Goal: Transaction & Acquisition: Purchase product/service

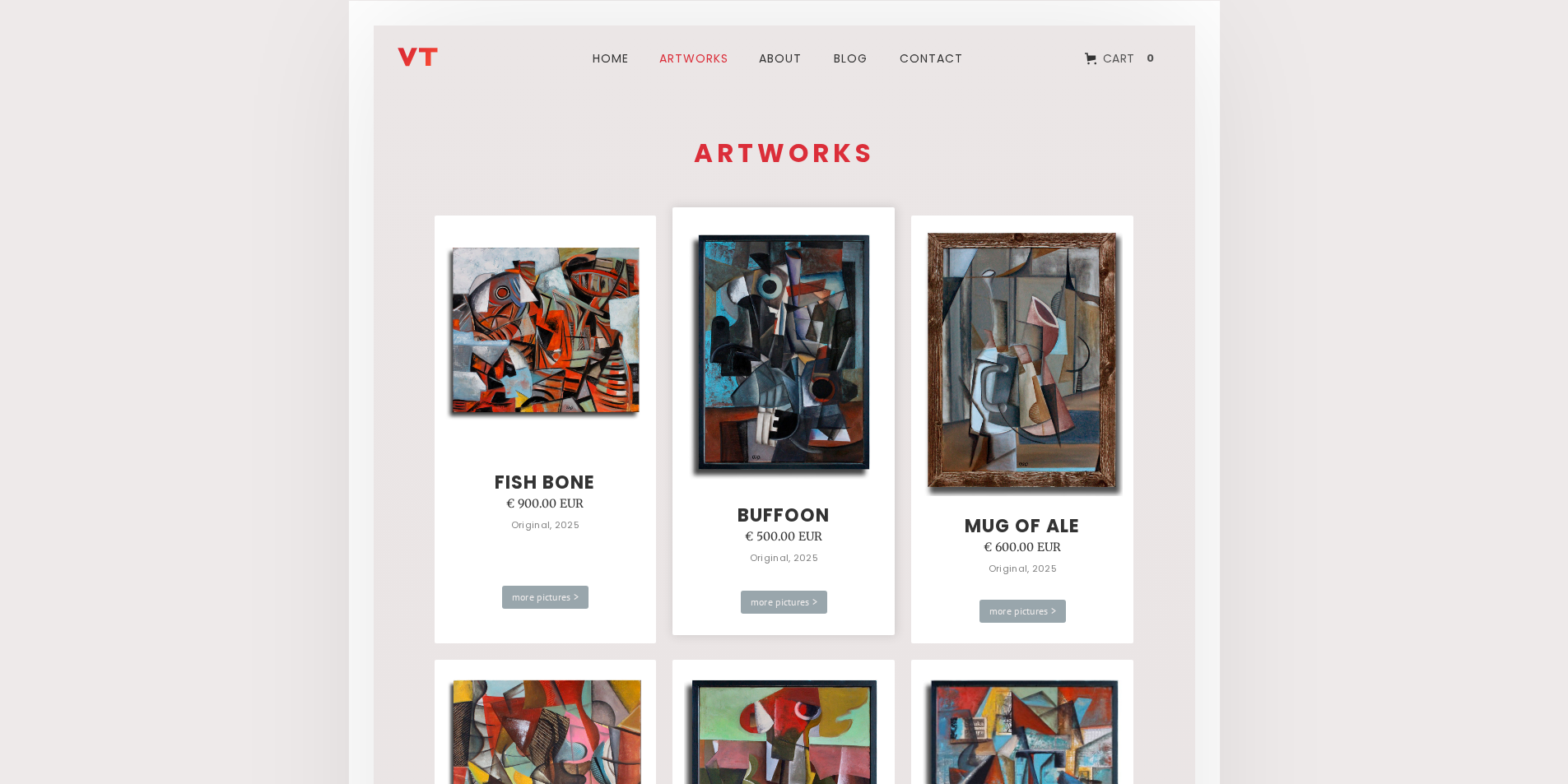
click at [827, 313] on img at bounding box center [784, 353] width 200 height 264
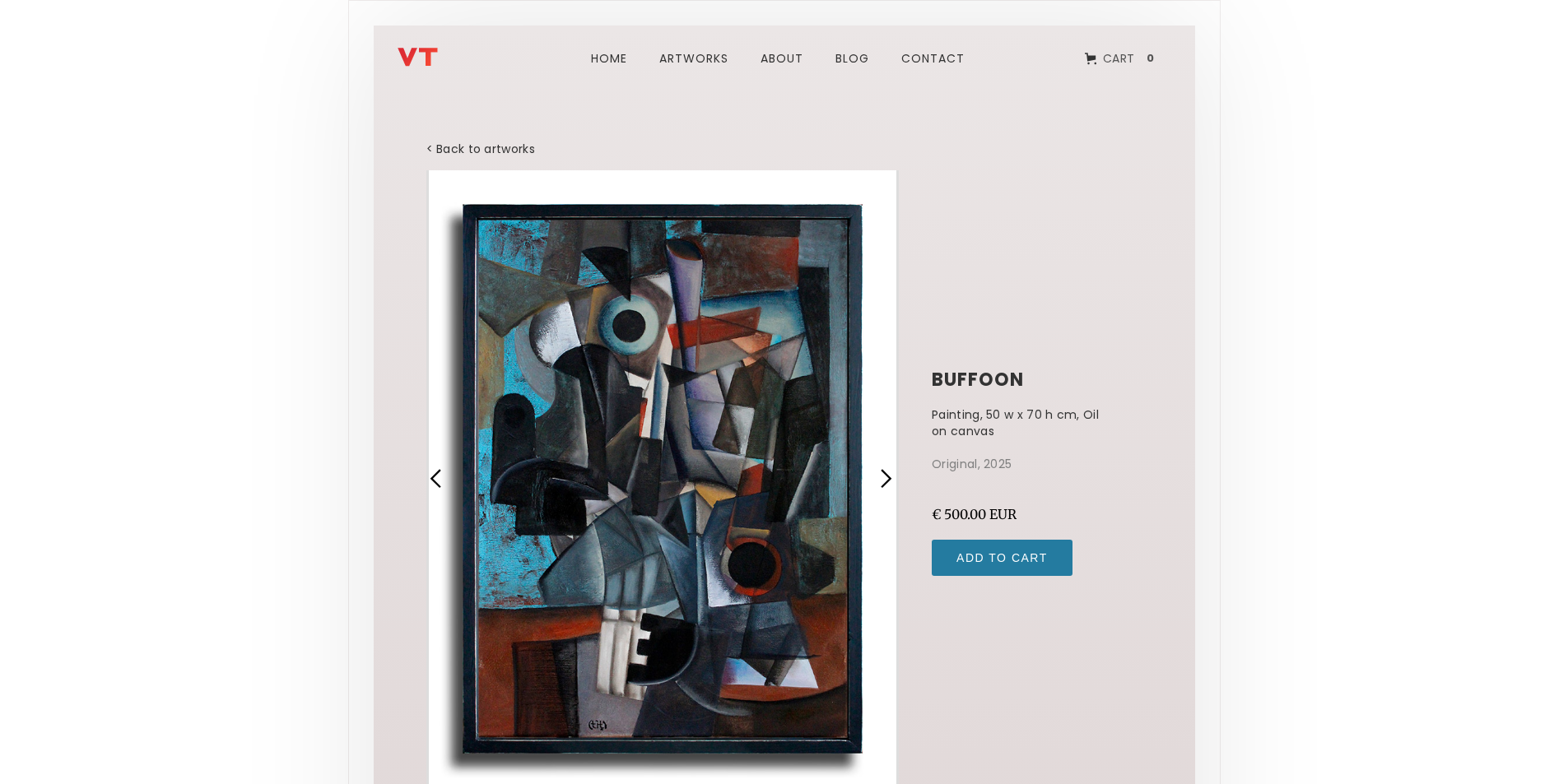
click at [887, 481] on div "next slide" at bounding box center [886, 479] width 22 height 22
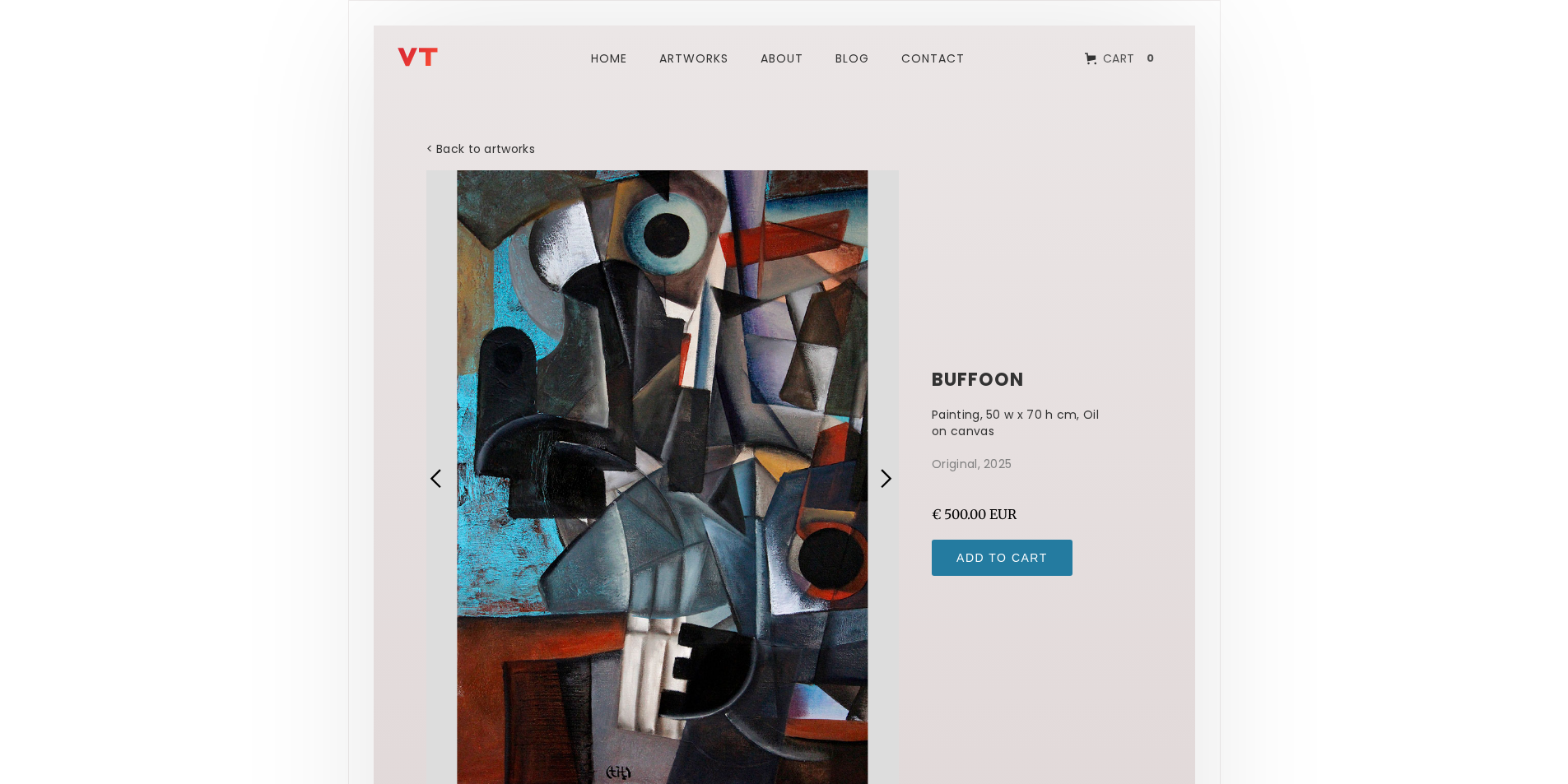
click at [887, 481] on div "next slide" at bounding box center [886, 479] width 22 height 22
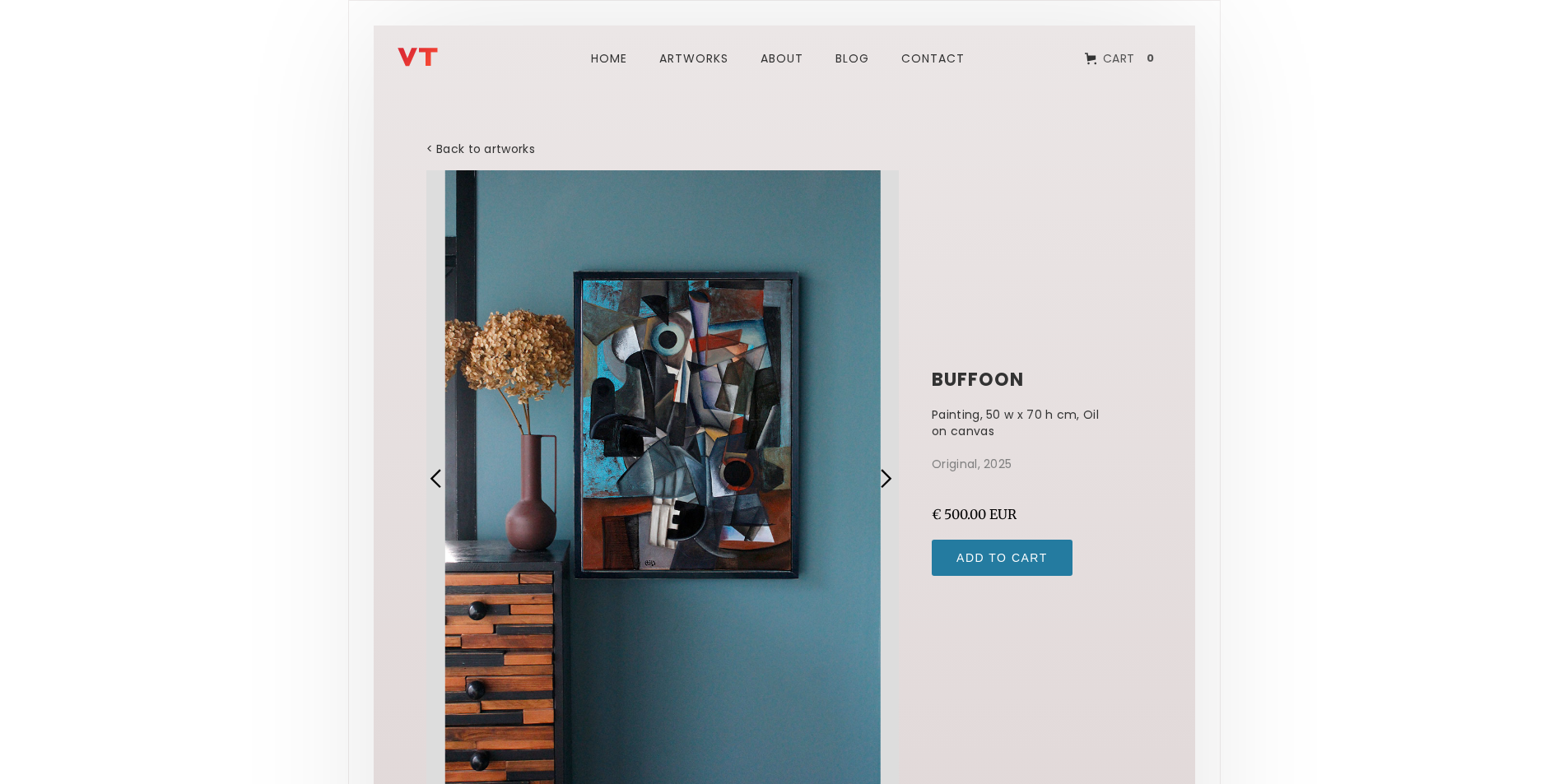
click at [887, 481] on div "next slide" at bounding box center [886, 479] width 22 height 22
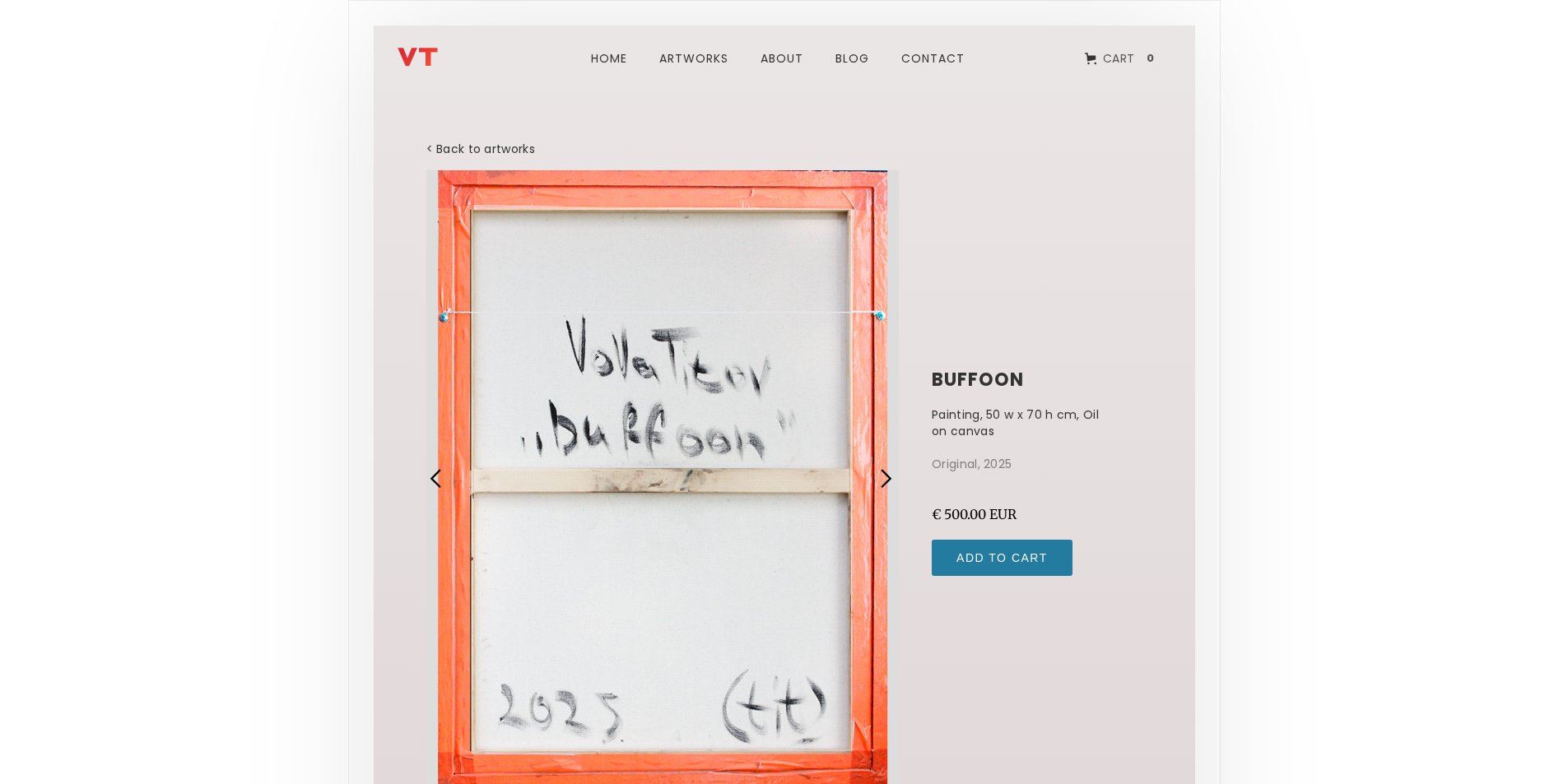
click at [887, 481] on div "next slide" at bounding box center [886, 479] width 22 height 22
